Goal: Task Accomplishment & Management: Manage account settings

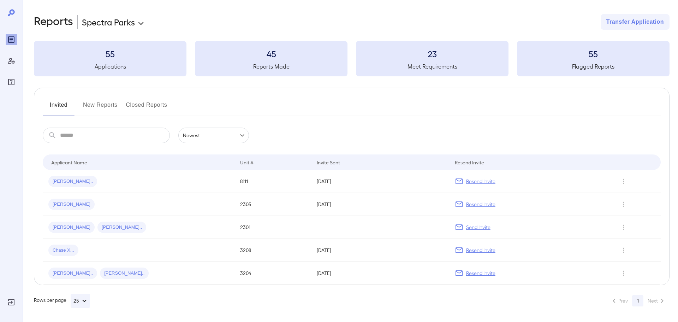
click at [97, 102] on button "New Reports" at bounding box center [100, 107] width 35 height 17
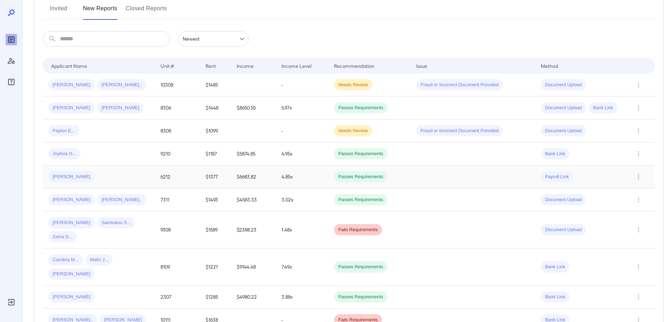
scroll to position [106, 0]
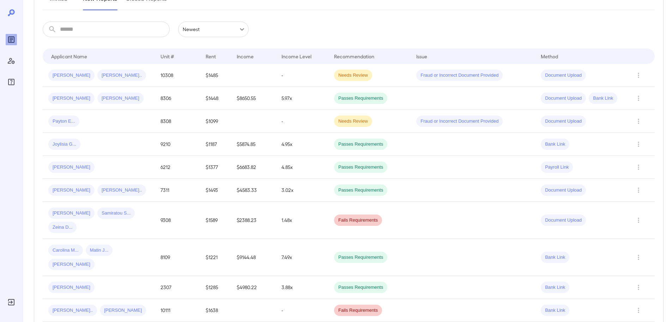
click at [50, 2] on button "Invited" at bounding box center [59, 1] width 32 height 17
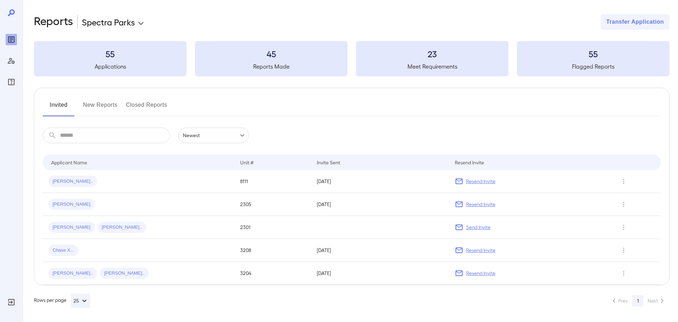
click at [150, 102] on button "Closed Reports" at bounding box center [146, 107] width 41 height 17
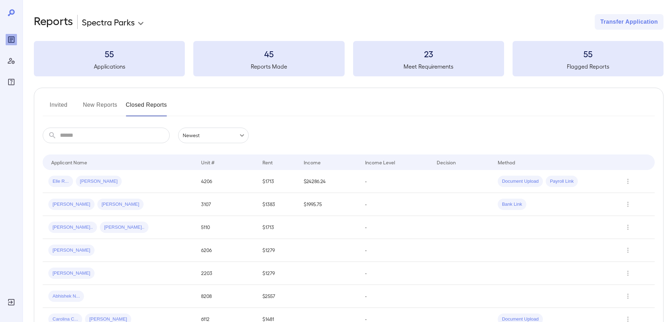
click at [65, 106] on button "Invited" at bounding box center [59, 107] width 32 height 17
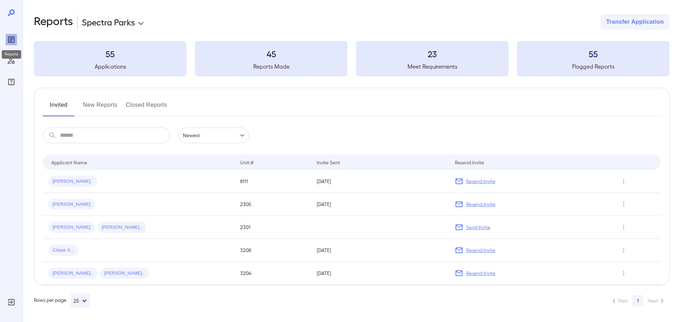
click at [12, 42] on icon "Reports" at bounding box center [11, 39] width 6 height 6
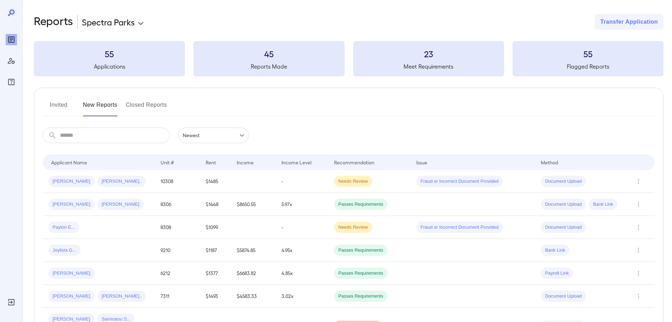
click at [53, 106] on button "Invited" at bounding box center [59, 107] width 32 height 17
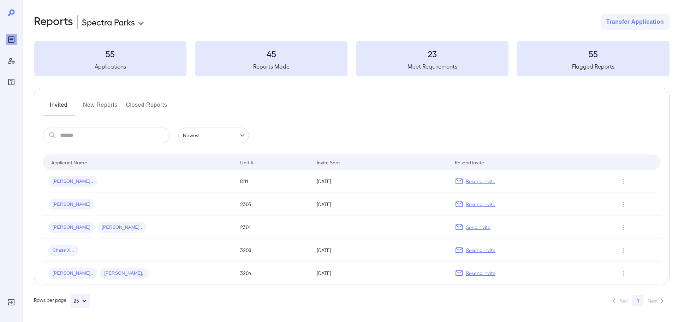
click at [159, 104] on button "Closed Reports" at bounding box center [146, 107] width 41 height 17
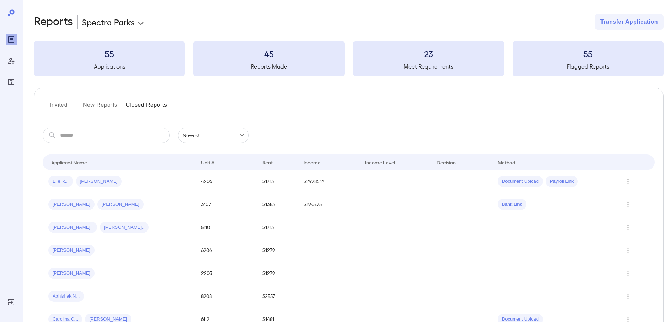
click at [58, 104] on button "Invited" at bounding box center [59, 107] width 32 height 17
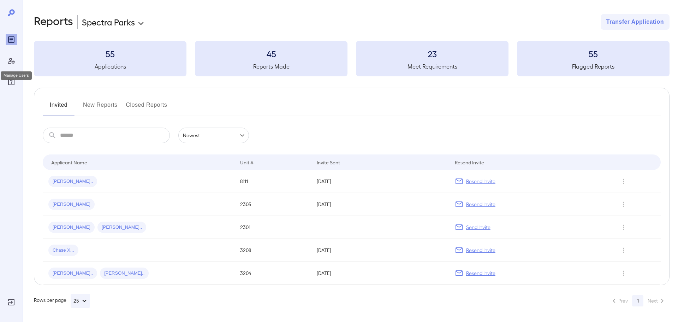
click at [8, 62] on icon "Manage Users" at bounding box center [11, 61] width 7 height 6
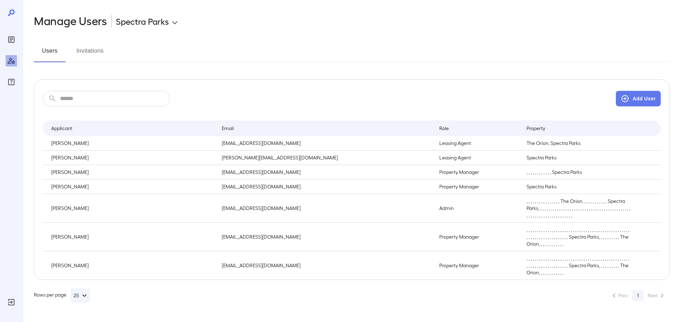
click at [84, 50] on button "Invitations" at bounding box center [90, 53] width 32 height 17
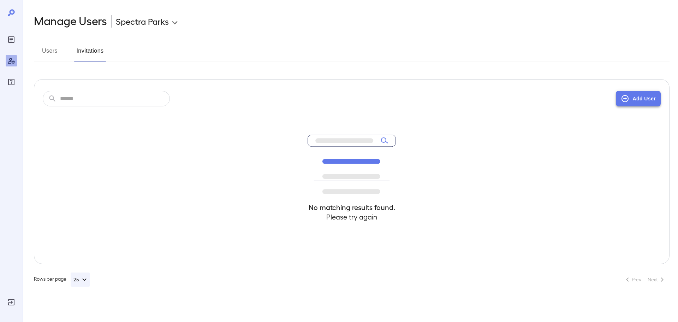
click at [622, 99] on icon "button" at bounding box center [625, 98] width 8 height 8
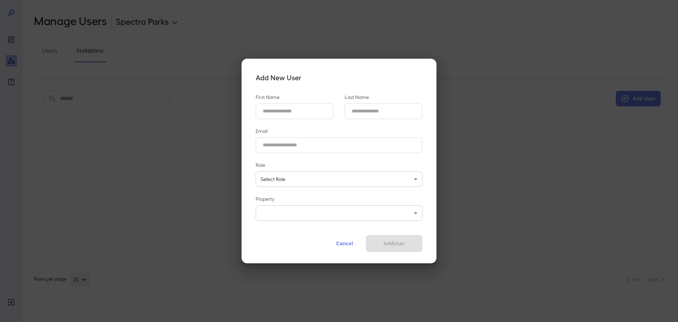
click at [313, 114] on Name_id "First Name" at bounding box center [295, 111] width 78 height 16
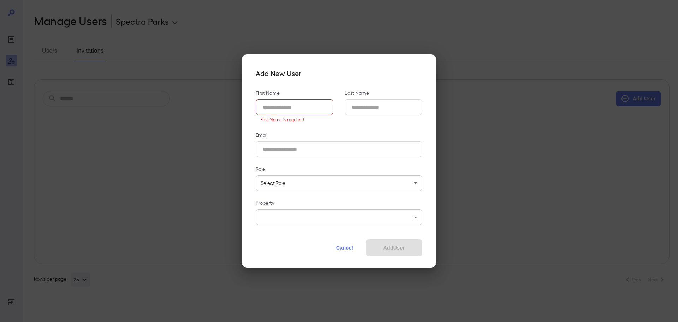
click at [287, 95] on p "First Name" at bounding box center [295, 92] width 78 height 7
click at [287, 99] on Name_id "First Name" at bounding box center [295, 107] width 78 height 16
click at [340, 248] on button "Cancel" at bounding box center [344, 247] width 31 height 17
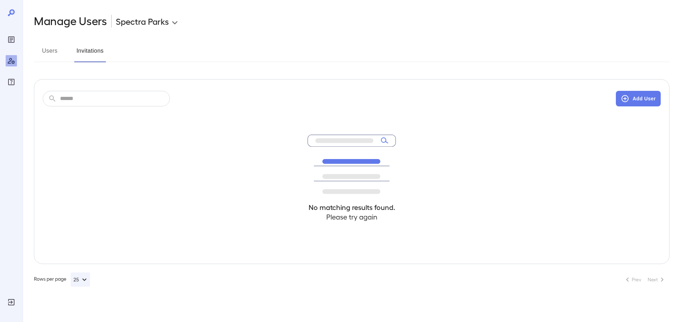
drag, startPoint x: 5, startPoint y: 37, endPoint x: 12, endPoint y: 37, distance: 7.1
click at [6, 37] on div at bounding box center [11, 161] width 23 height 322
click at [13, 37] on icon "Reports" at bounding box center [11, 39] width 6 height 6
